Goal: Information Seeking & Learning: Learn about a topic

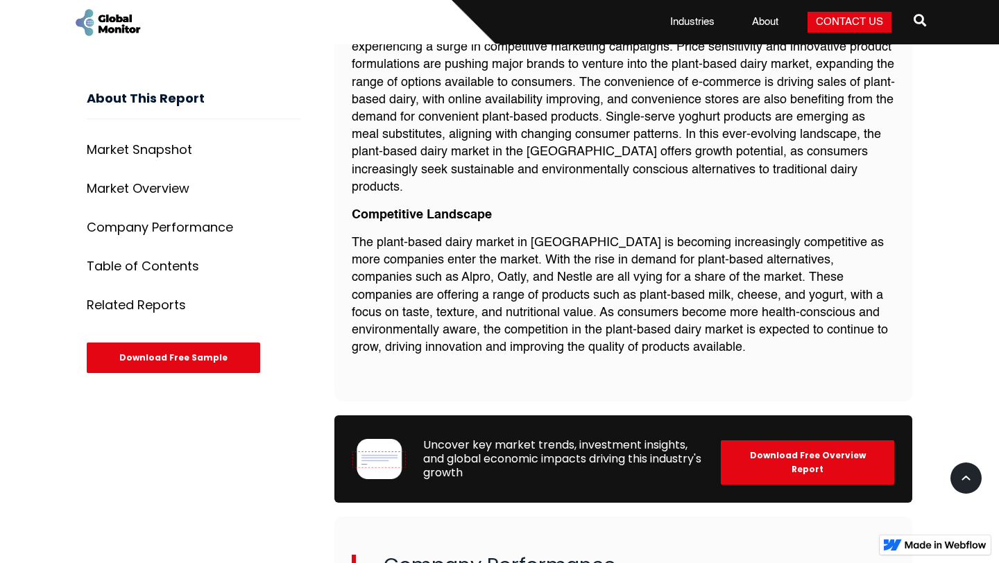
scroll to position [1447, 0]
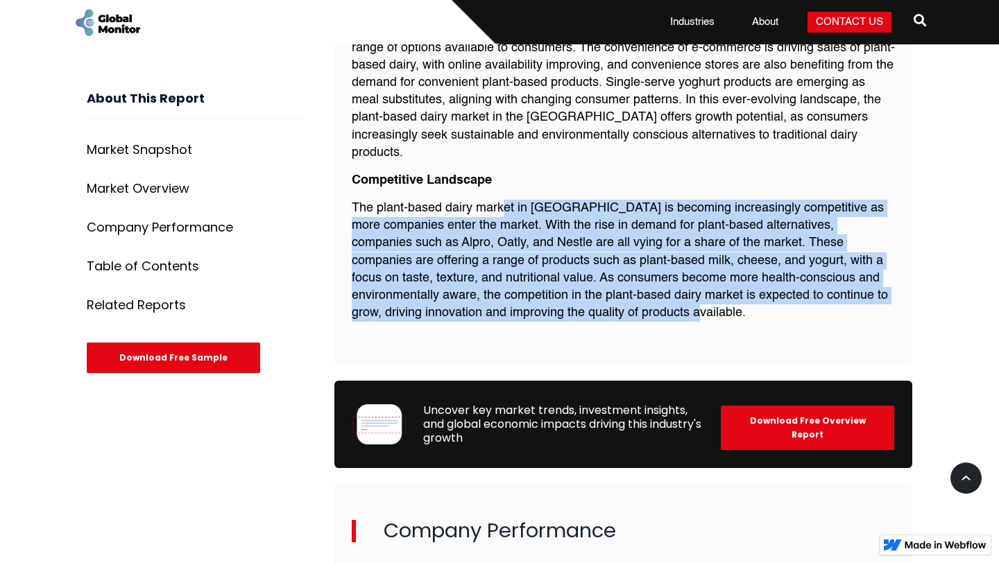
drag, startPoint x: 502, startPoint y: 164, endPoint x: 711, endPoint y: 305, distance: 250.9
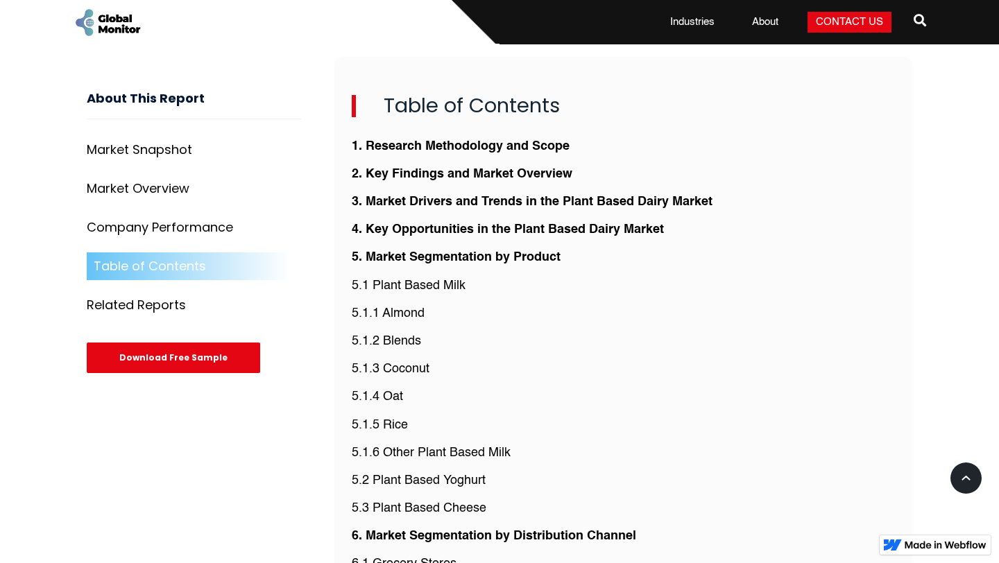
scroll to position [3031, 0]
click at [459, 169] on strong "2. Key Findings and Market Overview" at bounding box center [462, 175] width 221 height 12
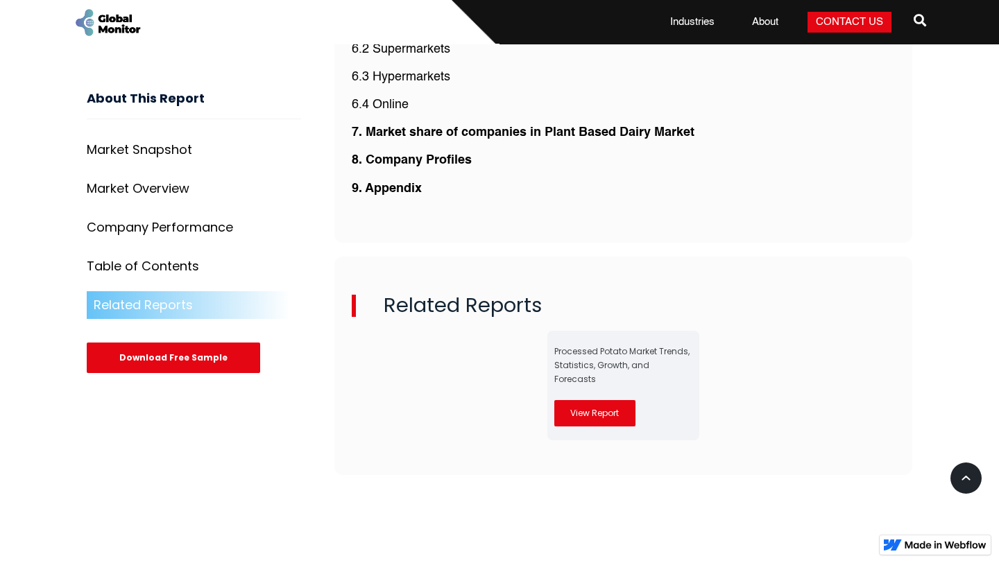
scroll to position [3569, 0]
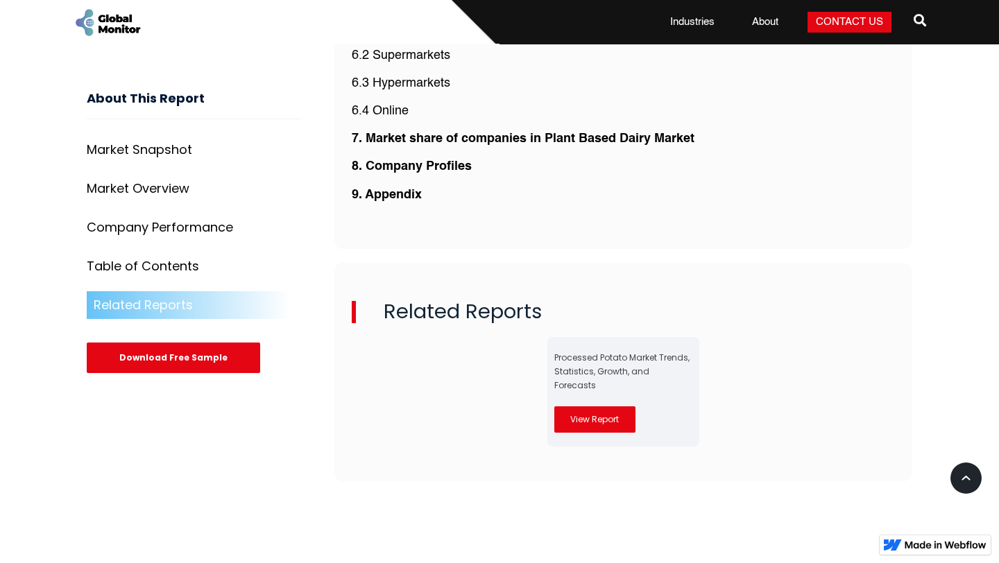
click at [599, 407] on link "View Report" at bounding box center [594, 420] width 81 height 26
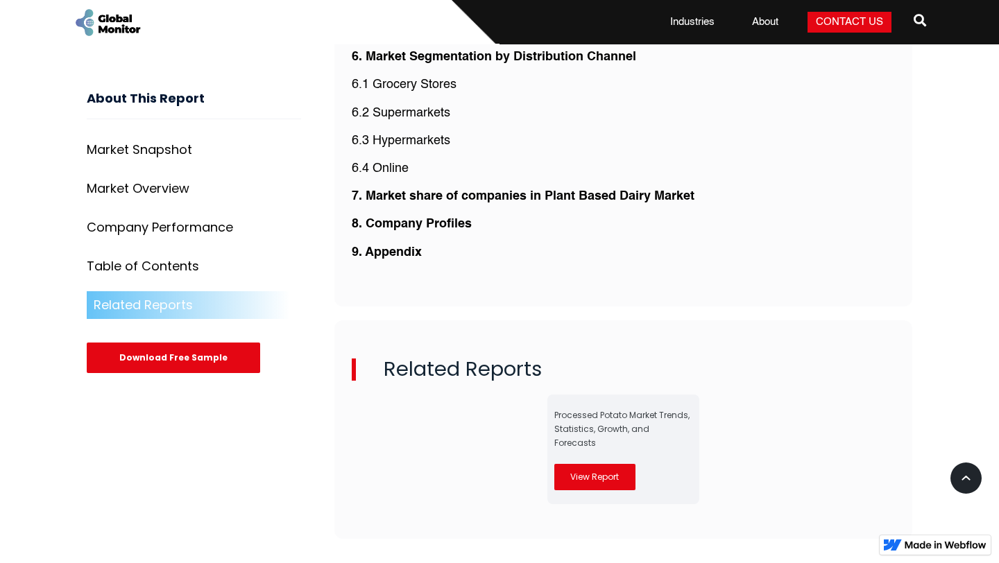
scroll to position [3509, 0]
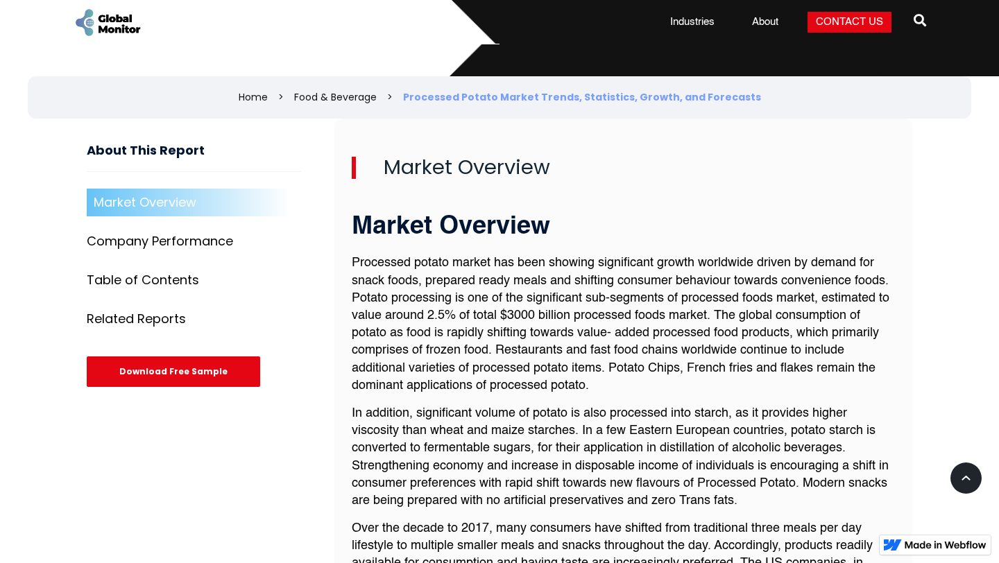
scroll to position [467, 0]
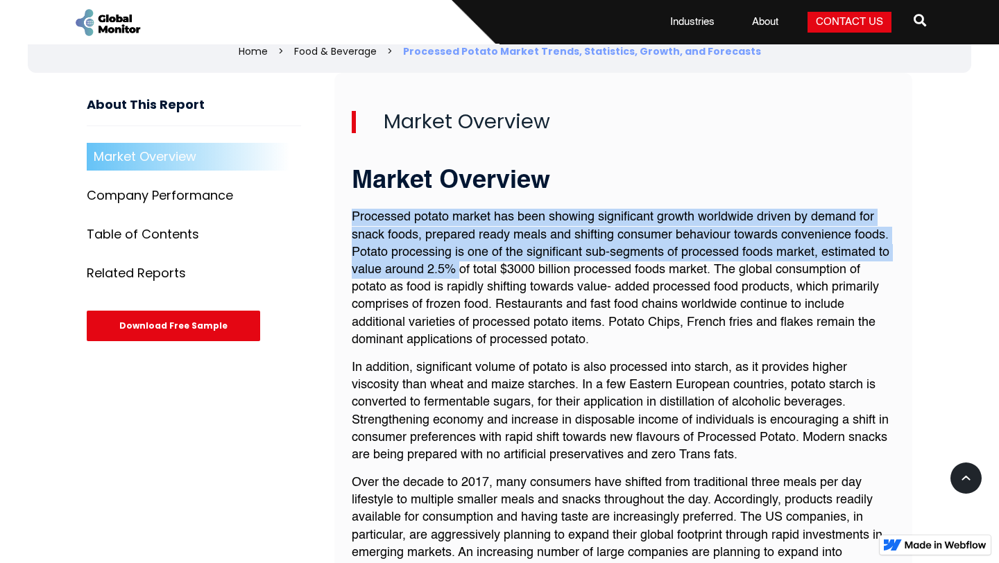
drag, startPoint x: 352, startPoint y: 215, endPoint x: 458, endPoint y: 269, distance: 119.2
click at [462, 270] on p "Processed potato market has been showing significant growth worldwide driven by…" at bounding box center [623, 279] width 543 height 140
click at [458, 269] on p "Processed potato market has been showing significant growth worldwide driven by…" at bounding box center [623, 279] width 543 height 140
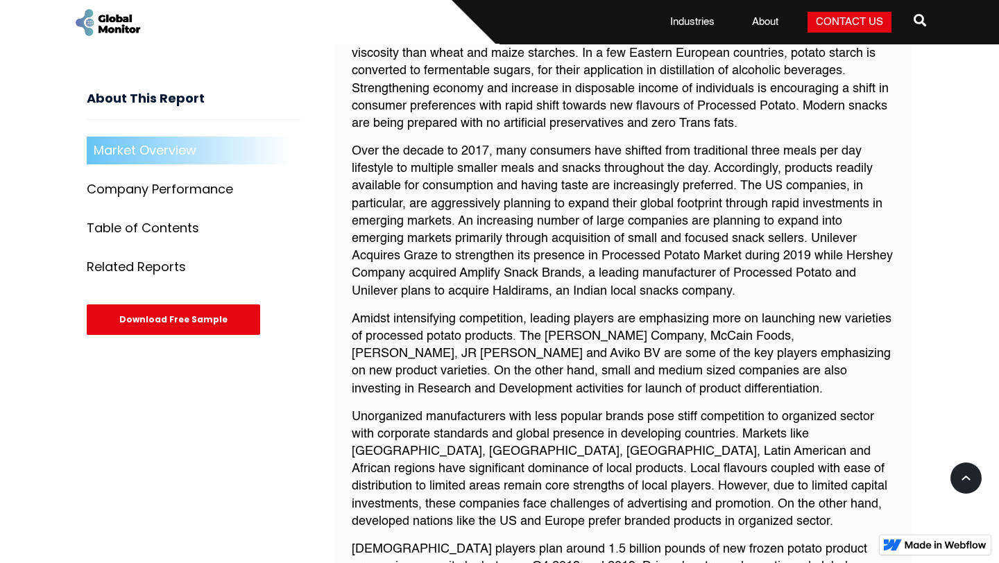
scroll to position [800, 0]
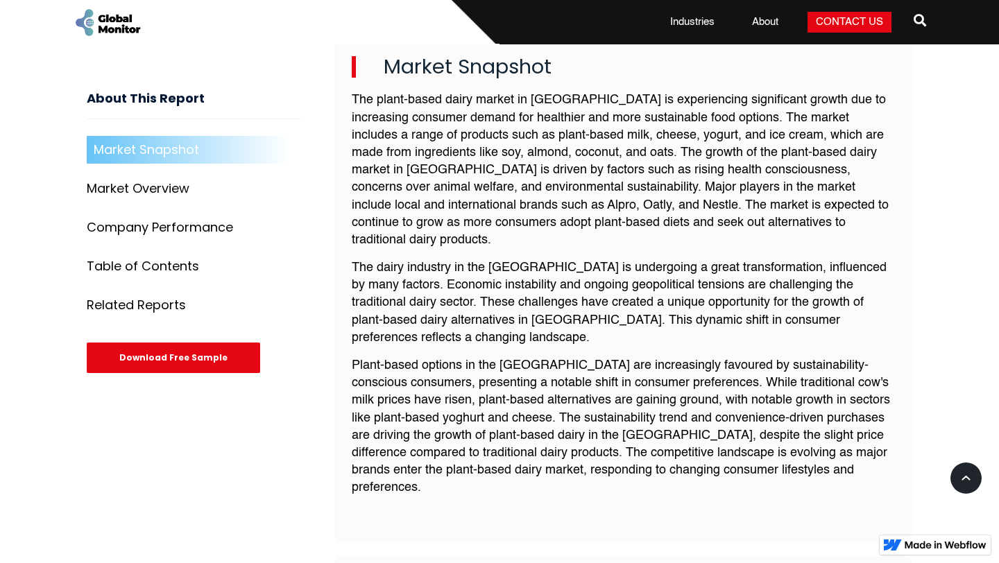
scroll to position [513, 0]
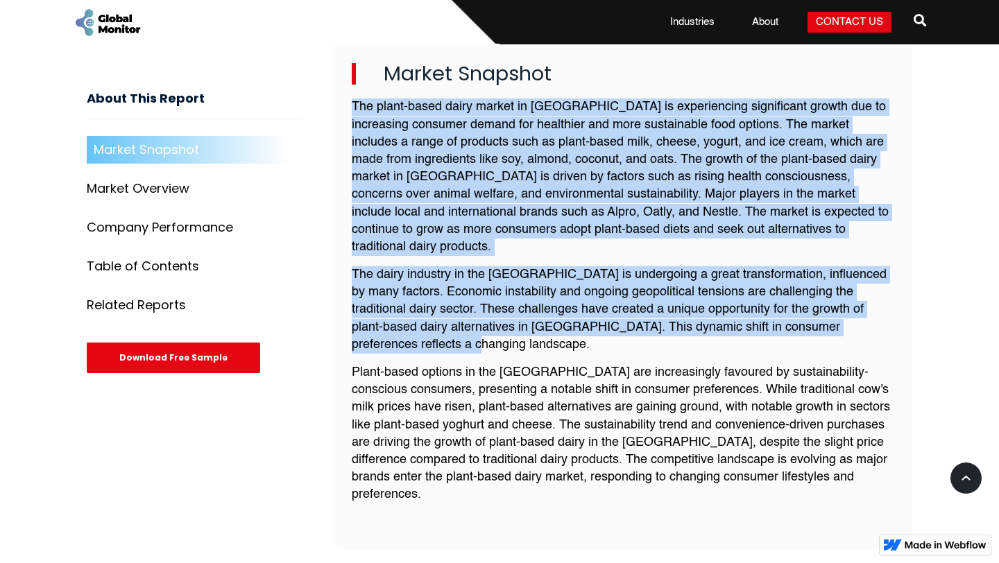
drag, startPoint x: 355, startPoint y: 107, endPoint x: 708, endPoint y: 322, distance: 414.1
click at [708, 322] on div "The plant-based dairy market in [GEOGRAPHIC_DATA] is experiencing significant g…" at bounding box center [623, 307] width 543 height 416
click at [708, 322] on p "The dairy industry in the [GEOGRAPHIC_DATA] is undergoing a great transformatio…" at bounding box center [623, 309] width 543 height 87
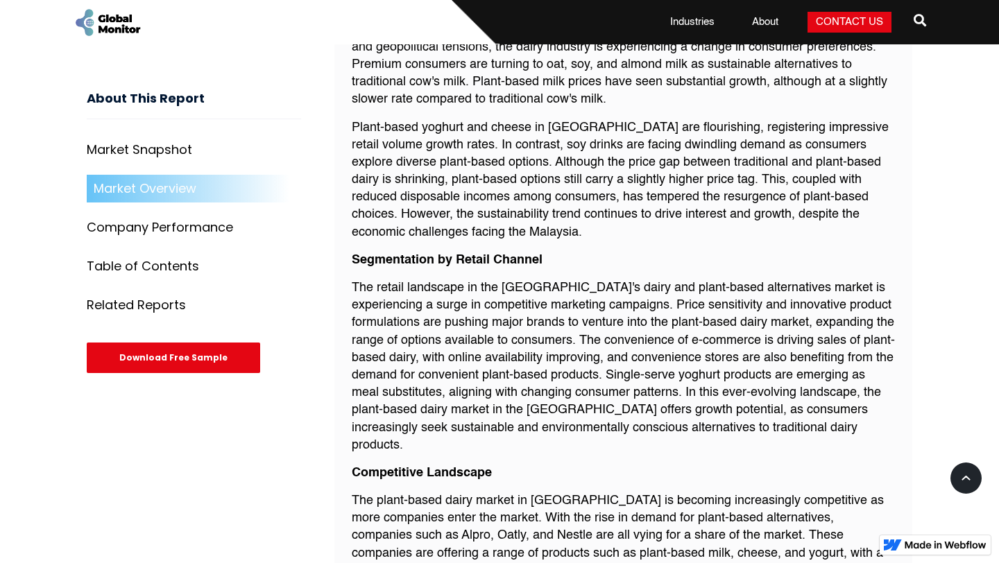
scroll to position [1155, 0]
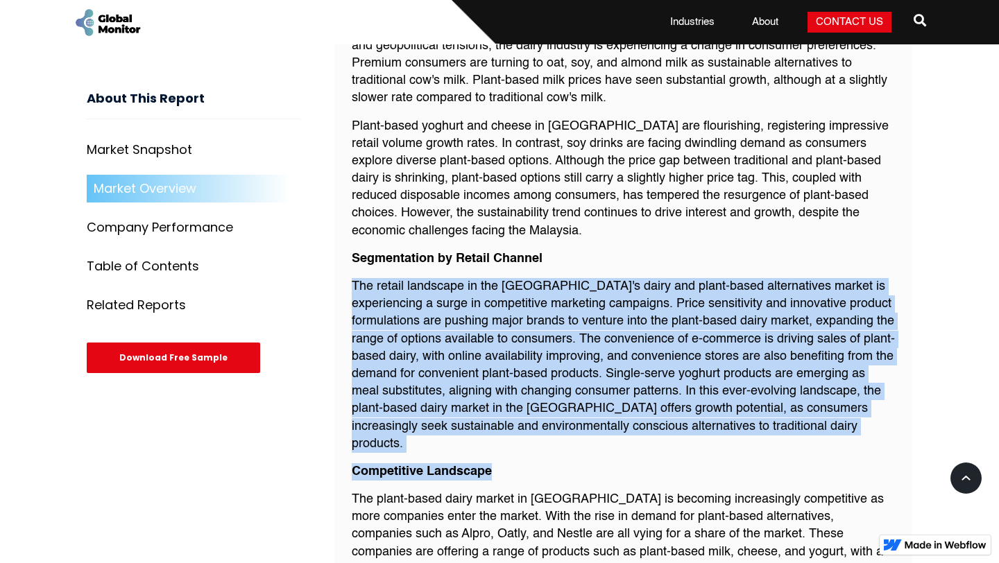
drag, startPoint x: 354, startPoint y: 250, endPoint x: 697, endPoint y: 414, distance: 380.8
click at [697, 414] on div "Plant-based dairy alternatives are making a sustainable mark on the Malaysia ma…" at bounding box center [623, 309] width 543 height 629
click at [697, 463] on p "Competitive Landscape" at bounding box center [623, 471] width 543 height 17
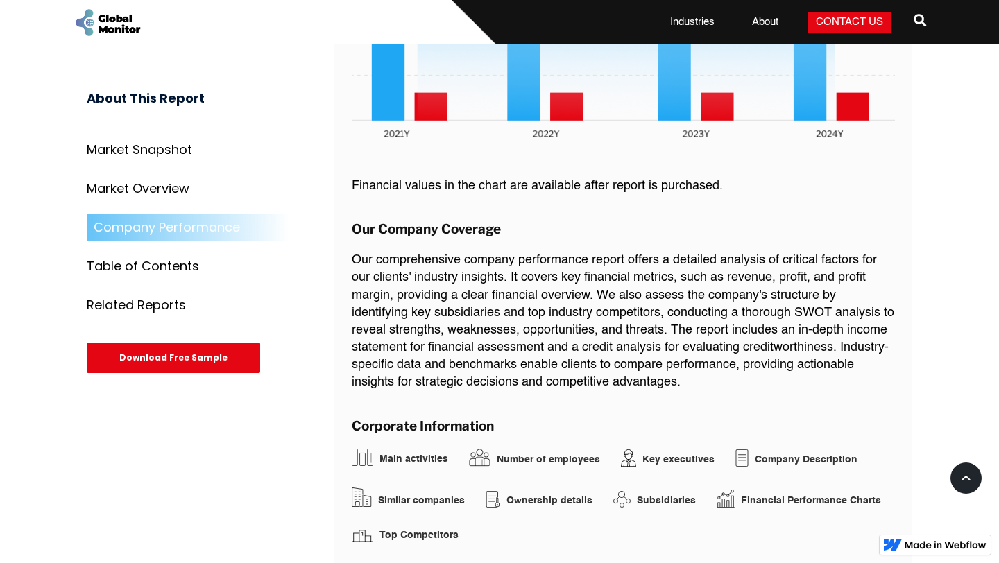
scroll to position [2194, 0]
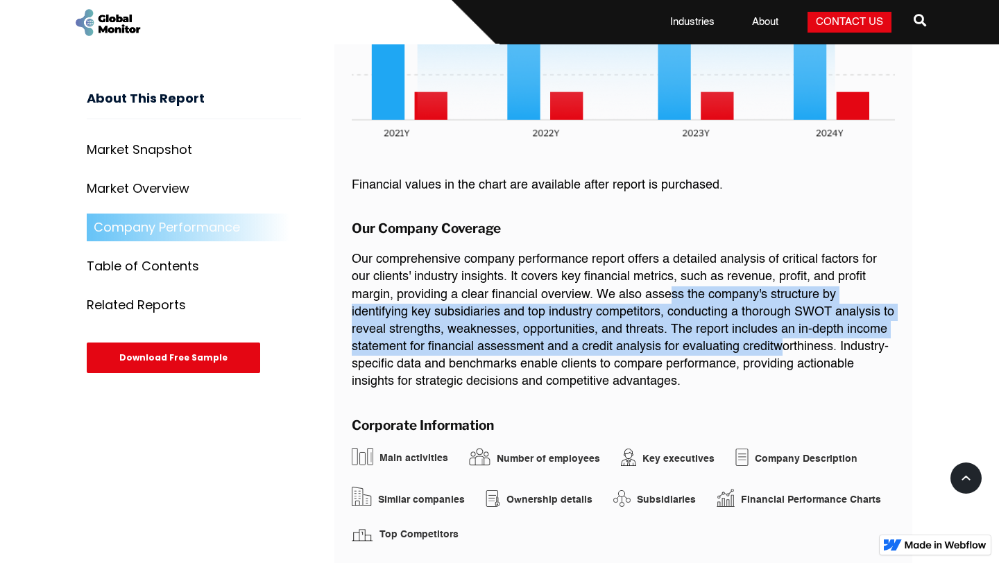
drag, startPoint x: 670, startPoint y: 225, endPoint x: 779, endPoint y: 283, distance: 123.5
click at [779, 283] on p "Our comprehensive company performance report offers a detailed analysis of crit…" at bounding box center [623, 321] width 543 height 140
click at [779, 282] on p "Our comprehensive company performance report offers a detailed analysis of crit…" at bounding box center [623, 321] width 543 height 140
